Goal: Transaction & Acquisition: Book appointment/travel/reservation

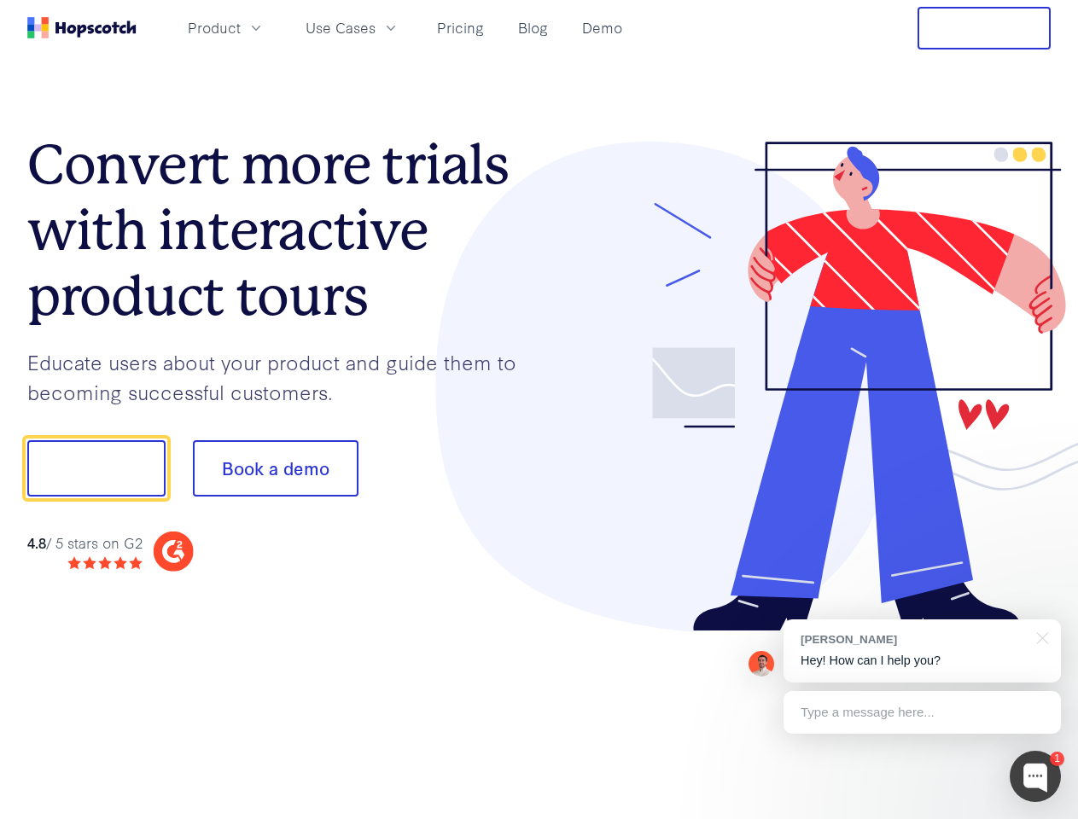
click at [539, 410] on div at bounding box center [795, 387] width 512 height 491
click at [241, 27] on span "Product" at bounding box center [214, 27] width 53 height 21
click at [376, 27] on span "Use Cases" at bounding box center [341, 27] width 70 height 21
click at [984, 28] on button "Free Trial" at bounding box center [984, 28] width 133 height 43
click at [96, 469] on button "Show me!" at bounding box center [96, 468] width 138 height 56
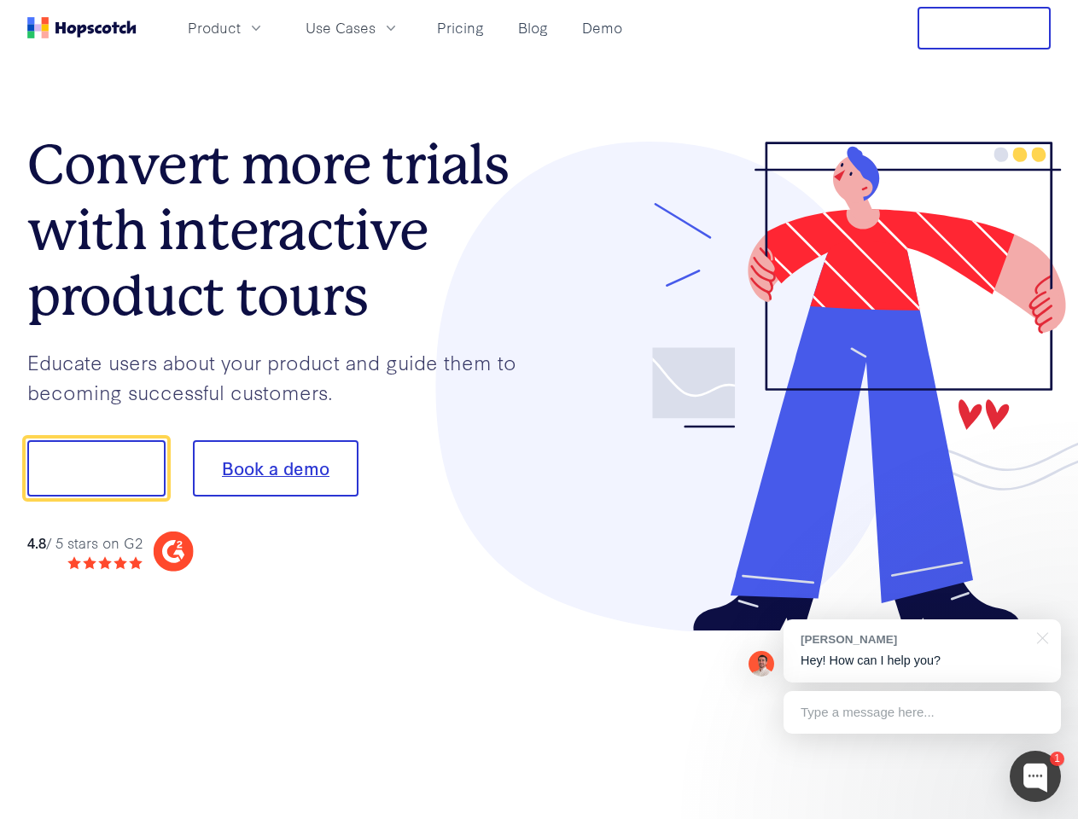
click at [275, 469] on button "Book a demo" at bounding box center [276, 468] width 166 height 56
click at [1035, 777] on div at bounding box center [1035, 776] width 51 height 51
click at [922, 651] on div "[PERSON_NAME] Hey! How can I help you?" at bounding box center [922, 651] width 277 height 63
click at [1040, 637] on div at bounding box center [1039, 637] width 43 height 35
